Goal: Answer question/provide support: Share knowledge or assist other users

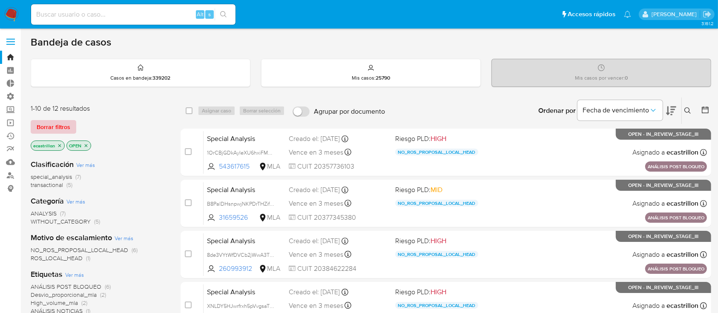
click at [52, 121] on span "Borrar filtros" at bounding box center [54, 127] width 34 height 12
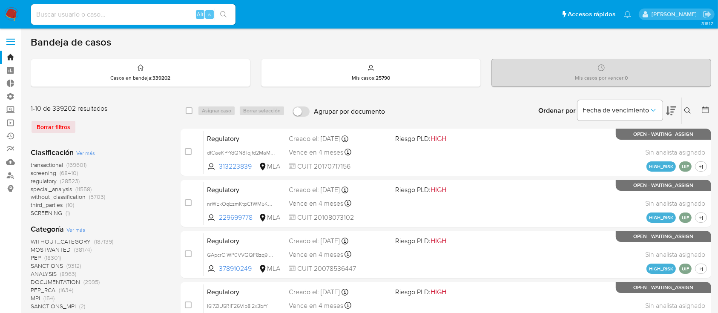
click at [71, 15] on input at bounding box center [133, 14] width 205 height 11
paste input "TgXXB4UOipTlPZQal29iDuUy"
type input "TgXXB4UOipTlPZQal29iDuUy"
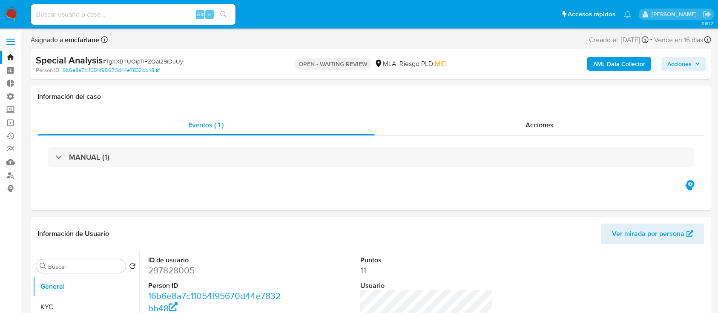
select select "10"
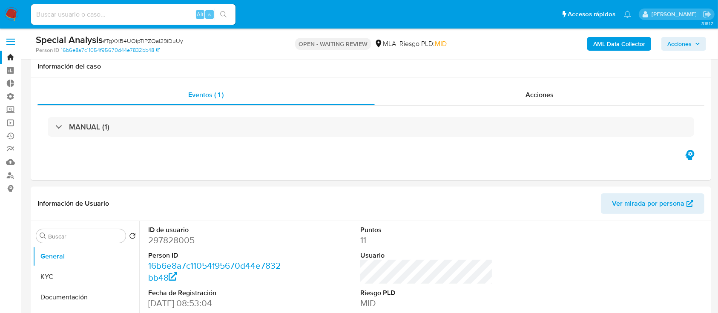
scroll to position [165, 0]
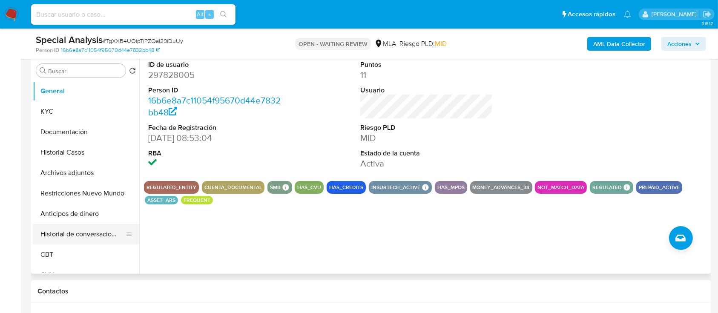
click at [77, 230] on button "Historial de conversaciones" at bounding box center [83, 234] width 100 height 20
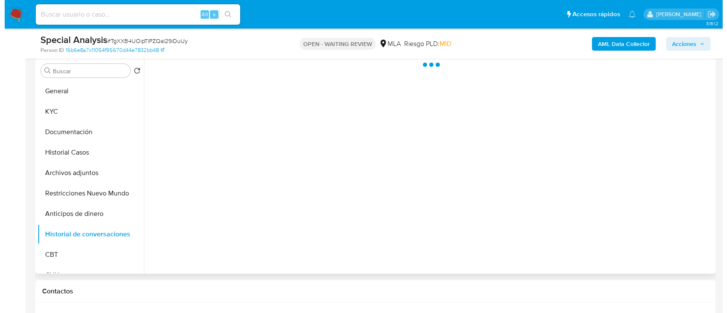
scroll to position [125, 0]
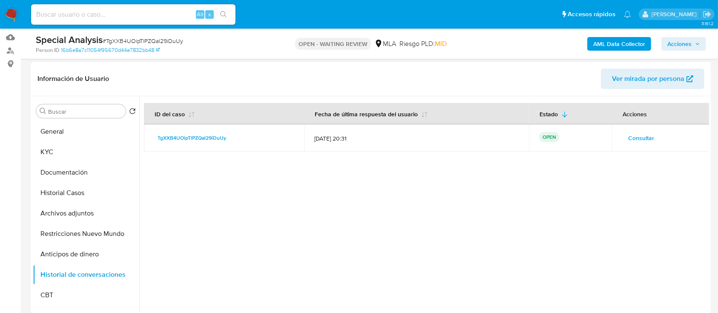
click at [635, 132] on span "Consultar" at bounding box center [642, 138] width 26 height 12
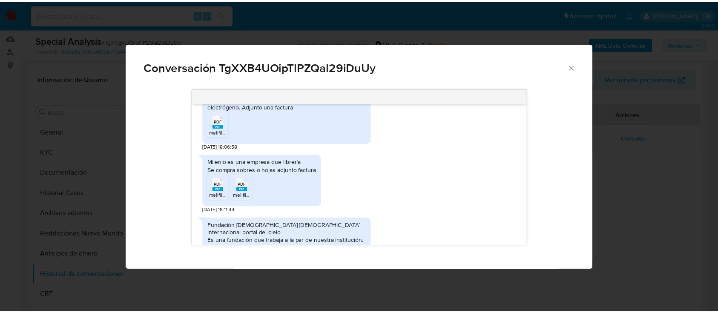
scroll to position [1503, 0]
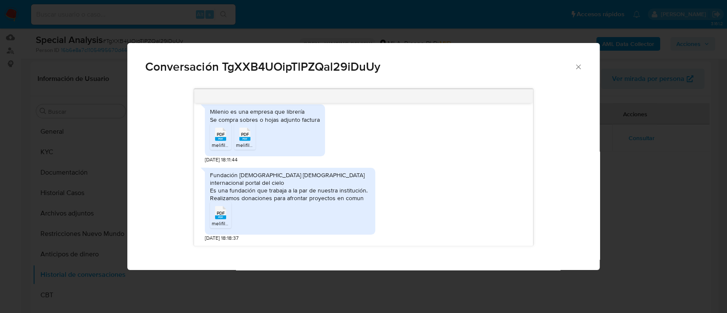
click at [222, 216] on rect "Comunicación" at bounding box center [220, 218] width 11 height 4
click at [583, 69] on icon "Cerrar" at bounding box center [578, 67] width 9 height 9
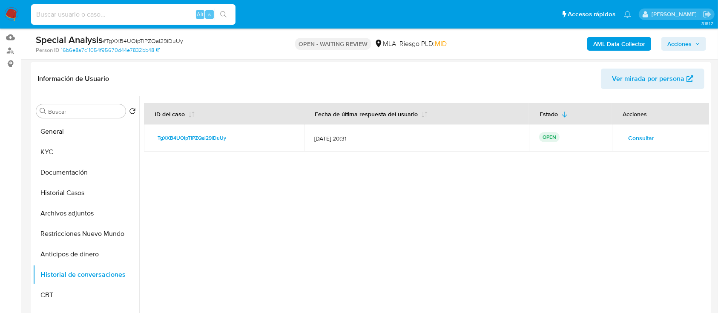
click at [85, 13] on input at bounding box center [133, 14] width 205 height 11
paste input "20138281656"
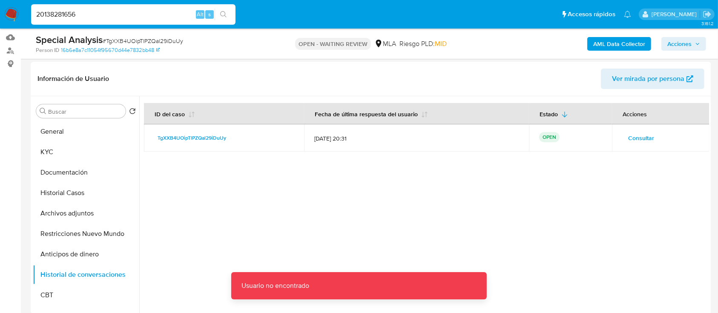
click at [85, 13] on input "20138281656" at bounding box center [133, 14] width 205 height 11
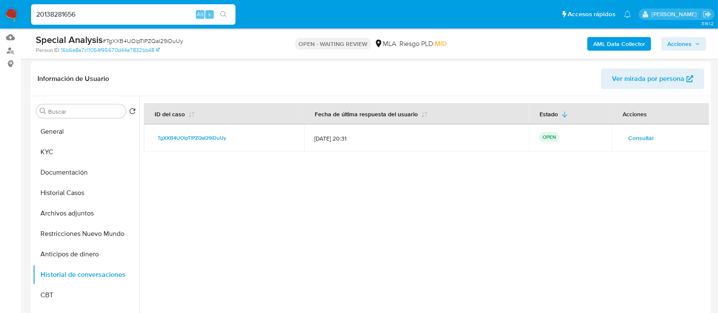
click at [91, 10] on input "20138281656" at bounding box center [133, 14] width 205 height 11
click at [166, 10] on input "20138281656" at bounding box center [133, 14] width 205 height 11
paste input
type input "20138281656"
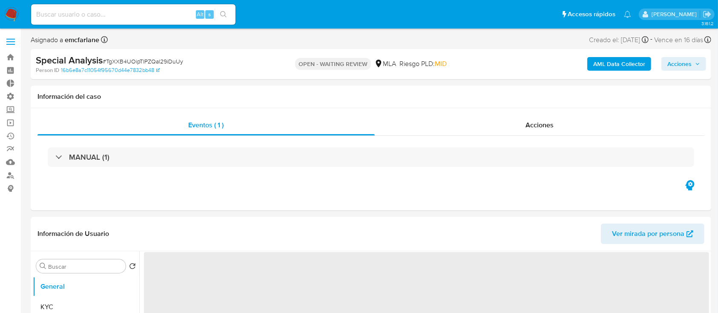
click at [116, 15] on input at bounding box center [133, 14] width 205 height 11
select select "10"
paste input "20138281656"
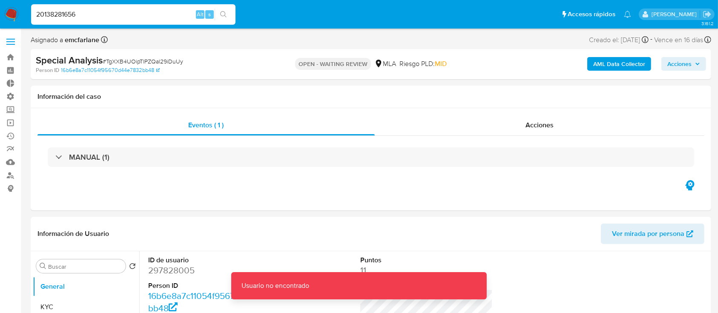
click at [116, 15] on input "20138281656" at bounding box center [133, 14] width 205 height 11
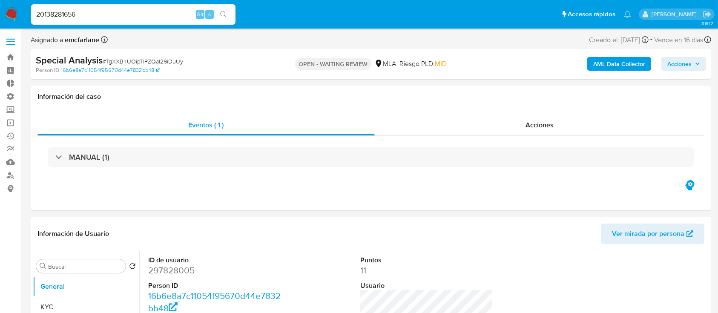
click at [171, 15] on input "20138281656" at bounding box center [133, 14] width 205 height 11
paste input "57918594"
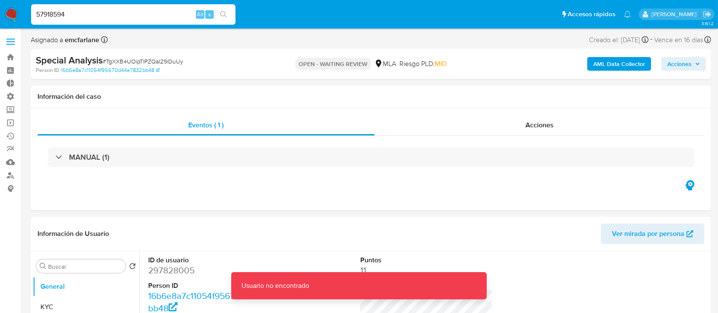
click at [171, 15] on input "57918594" at bounding box center [133, 14] width 205 height 11
type input "57918594"
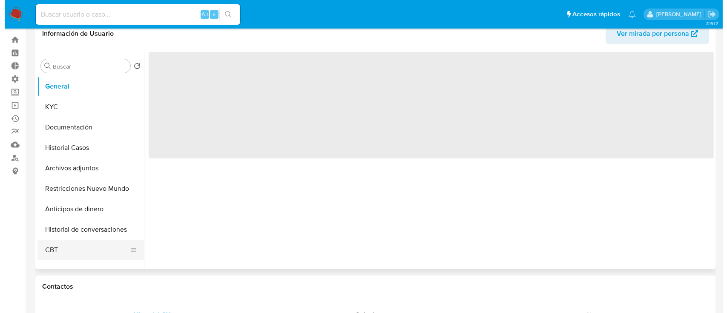
scroll to position [18, 0]
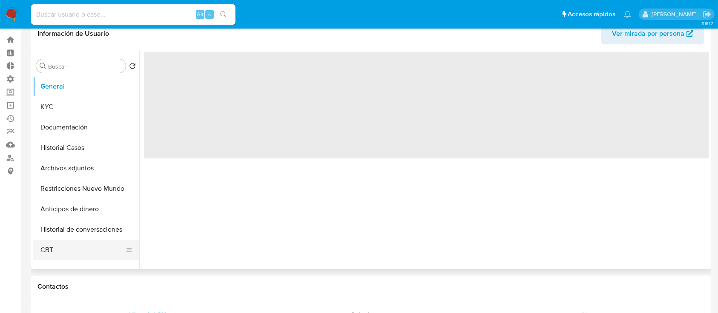
select select "10"
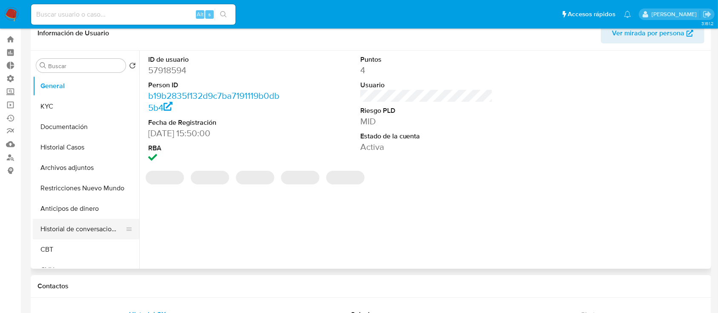
click at [59, 237] on button "Historial de conversaciones" at bounding box center [83, 229] width 100 height 20
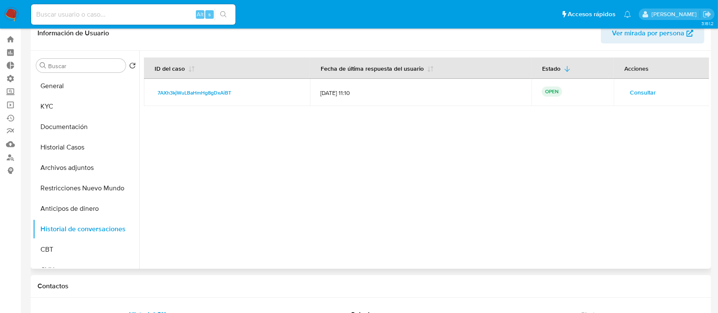
click at [637, 91] on span "Consultar" at bounding box center [643, 93] width 26 height 12
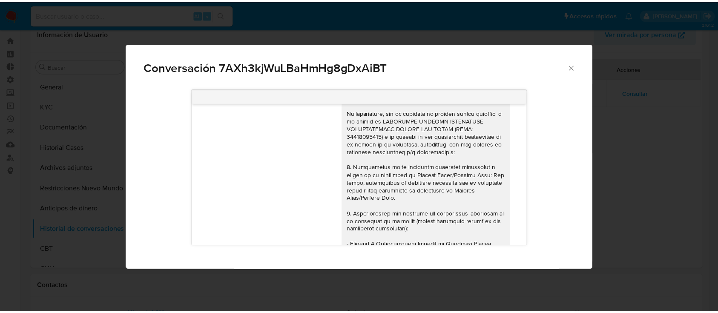
scroll to position [819, 0]
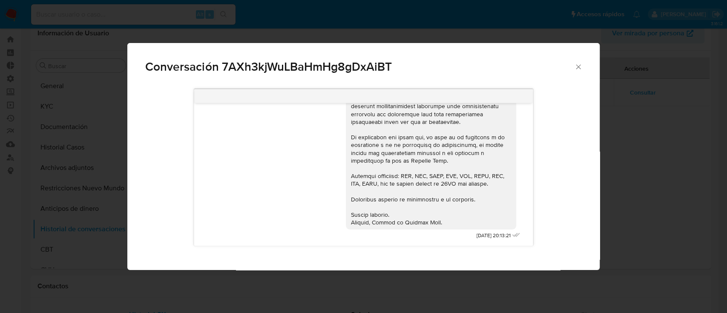
click at [580, 68] on icon "Cerrar" at bounding box center [578, 66] width 5 height 5
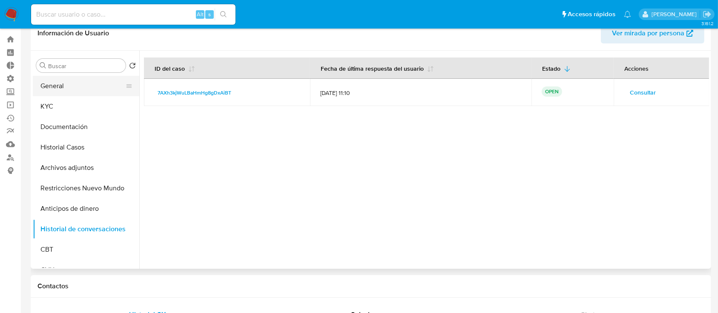
click at [64, 85] on button "General" at bounding box center [83, 86] width 100 height 20
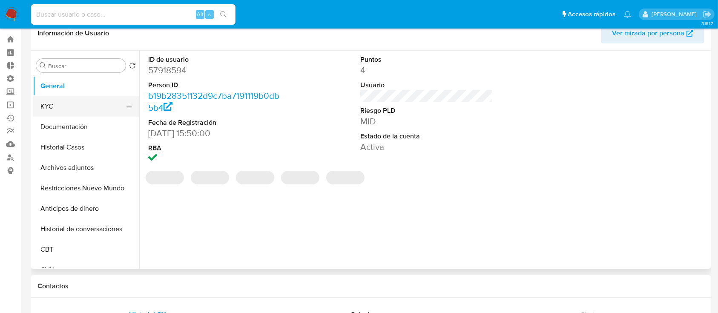
click at [66, 100] on button "KYC" at bounding box center [83, 106] width 100 height 20
